Goal: Book appointment/travel/reservation

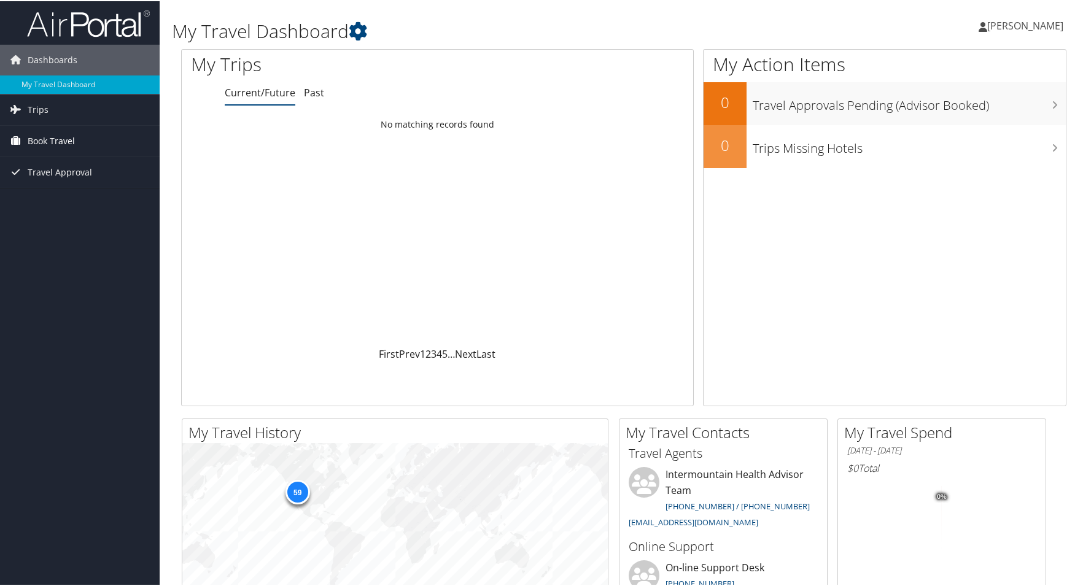
click at [61, 139] on span "Book Travel" at bounding box center [51, 140] width 47 height 31
click at [66, 201] on link "Book/Manage Online Trips" at bounding box center [80, 201] width 160 height 18
click at [61, 196] on link "Book/Manage Online Trips" at bounding box center [80, 201] width 160 height 18
